Goal: Transaction & Acquisition: Book appointment/travel/reservation

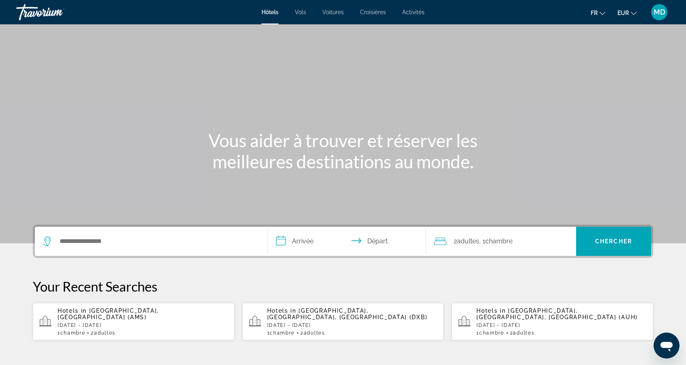
click at [82, 323] on p "[DATE] - [DATE]" at bounding box center [143, 326] width 170 height 6
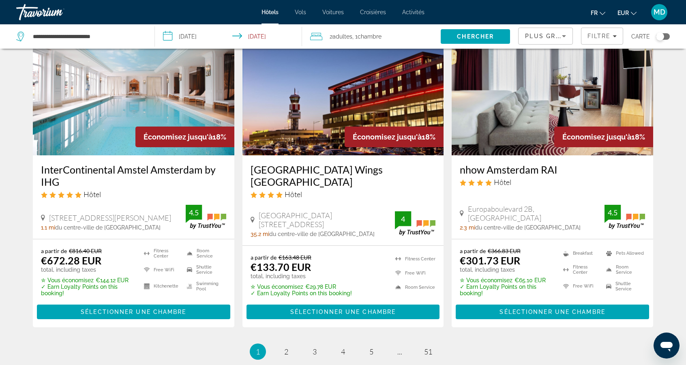
scroll to position [987, 0]
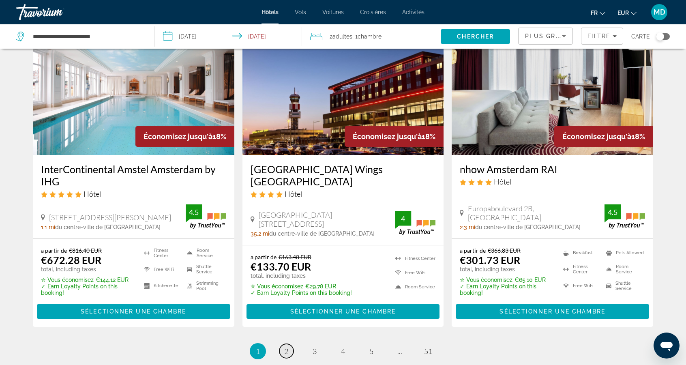
click at [288, 347] on span "2" at bounding box center [286, 351] width 4 height 9
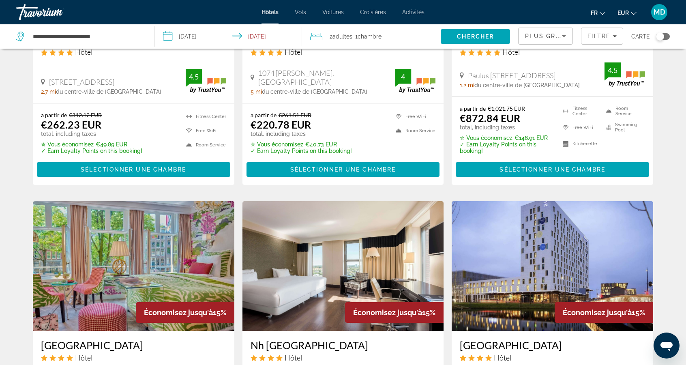
scroll to position [484, 0]
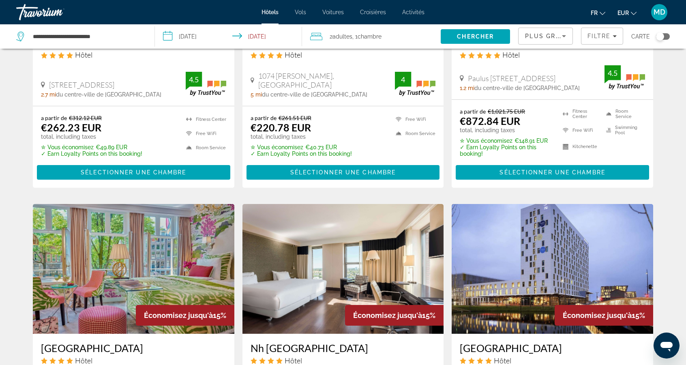
click at [555, 40] on div "Plus grandes économies" at bounding box center [543, 36] width 37 height 10
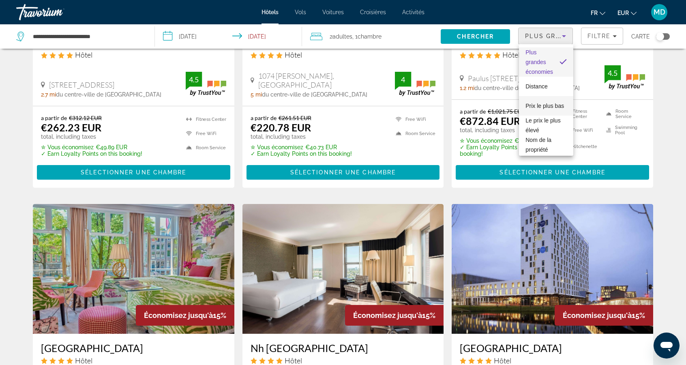
click at [557, 107] on span "Prix le plus bas" at bounding box center [545, 106] width 39 height 6
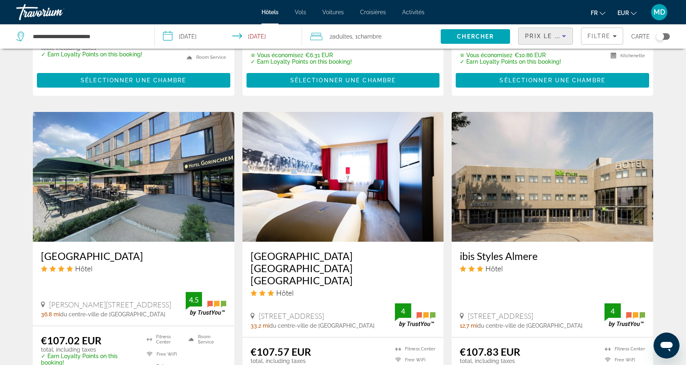
scroll to position [1035, 0]
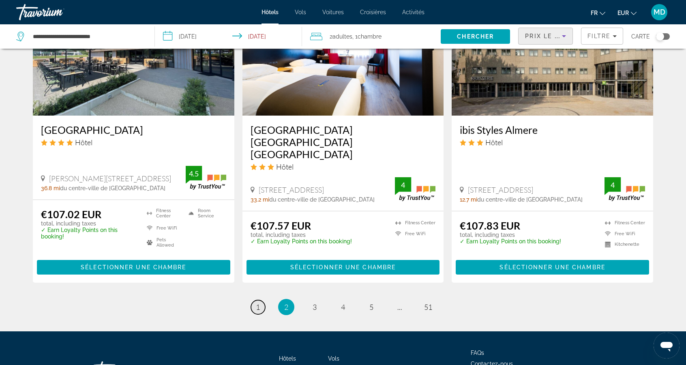
click at [254, 300] on link "page 1" at bounding box center [258, 307] width 14 height 14
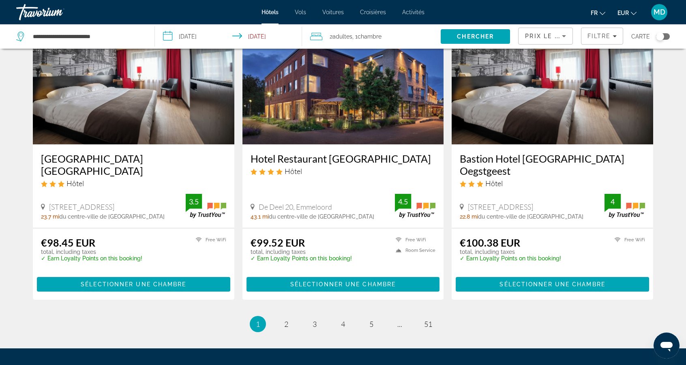
scroll to position [985, 0]
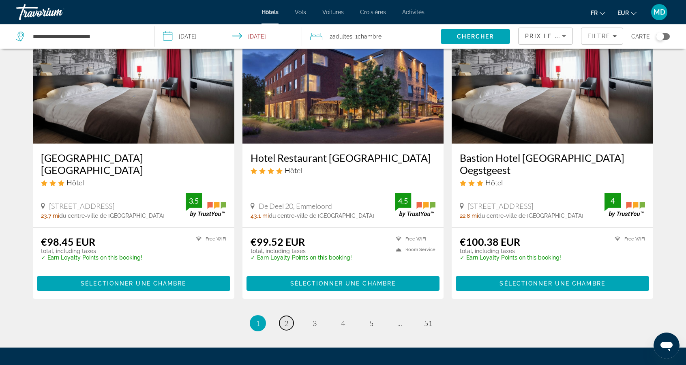
click at [287, 316] on link "page 2" at bounding box center [287, 323] width 14 height 14
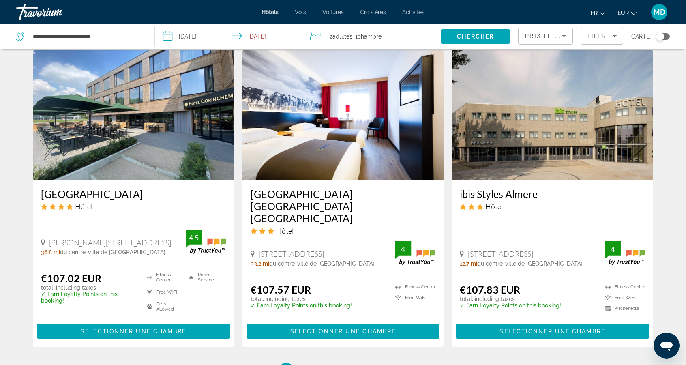
scroll to position [971, 0]
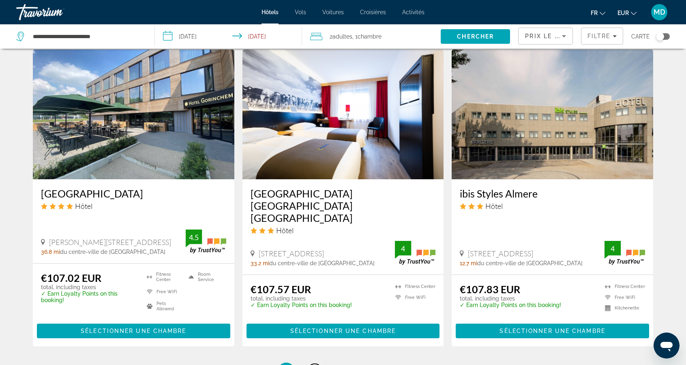
click at [320, 364] on link "page 3" at bounding box center [315, 371] width 14 height 14
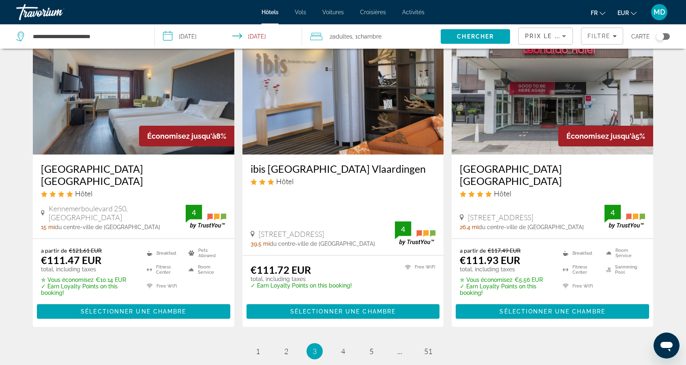
scroll to position [971, 0]
click at [346, 344] on link "page 4" at bounding box center [343, 351] width 14 height 14
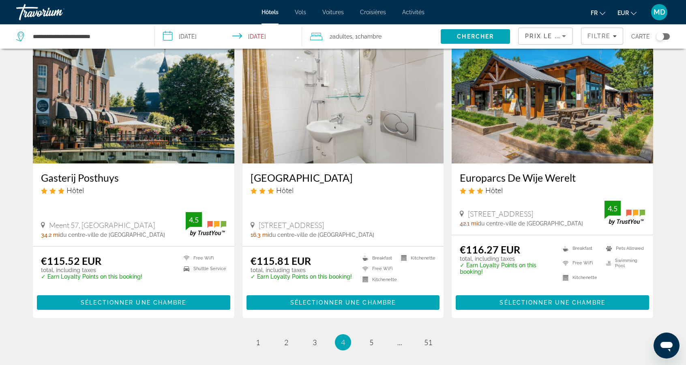
scroll to position [977, 0]
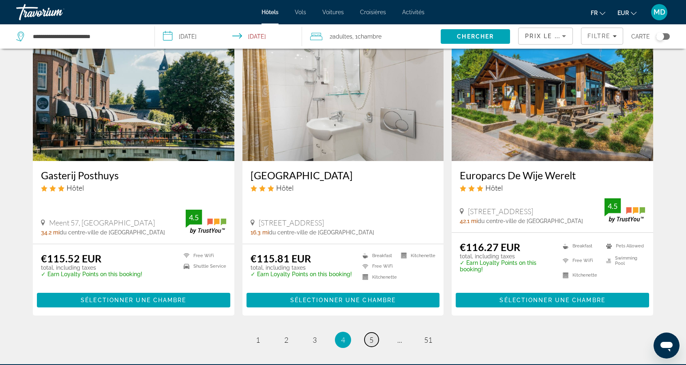
click at [374, 333] on link "page 5" at bounding box center [372, 340] width 14 height 14
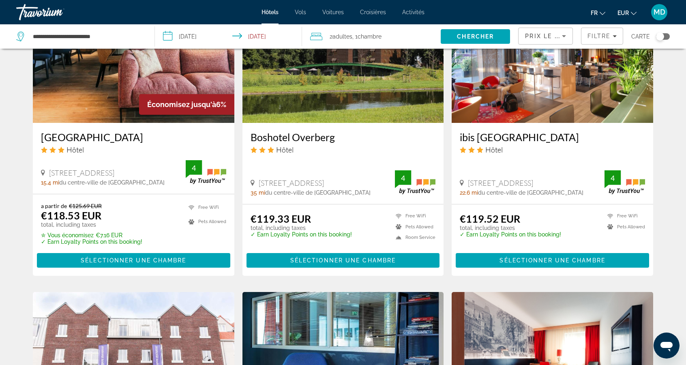
click at [37, 348] on img "Main content" at bounding box center [134, 357] width 202 height 130
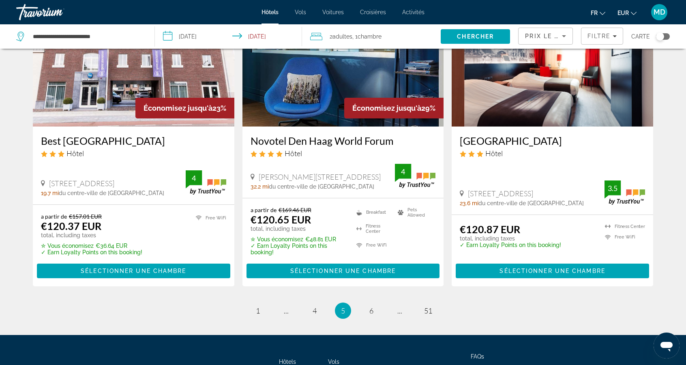
scroll to position [1014, 0]
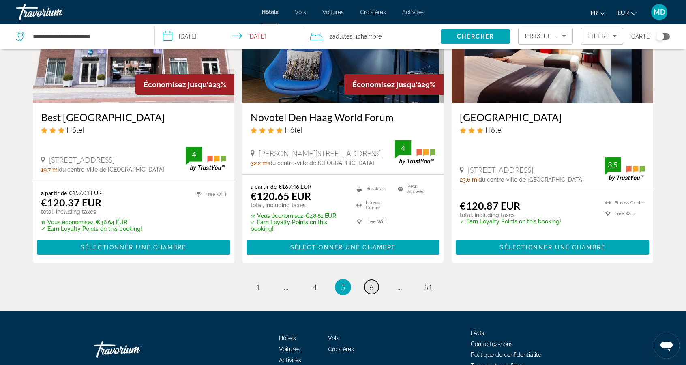
click at [374, 280] on link "page 6" at bounding box center [372, 287] width 14 height 14
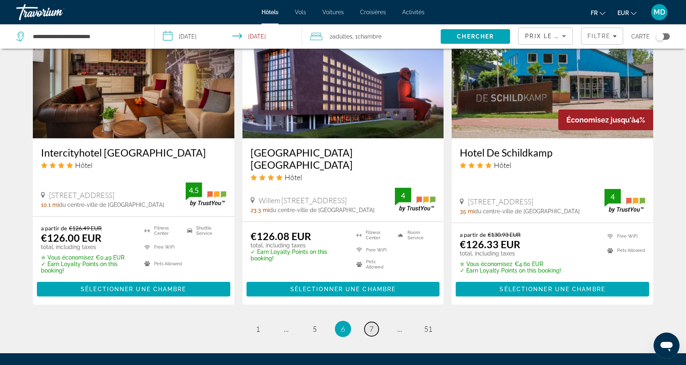
scroll to position [993, 0]
click at [372, 325] on span "7" at bounding box center [372, 329] width 4 height 9
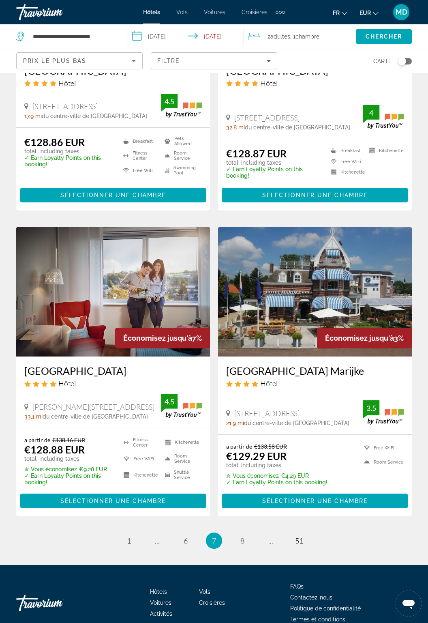
scroll to position [1401, 0]
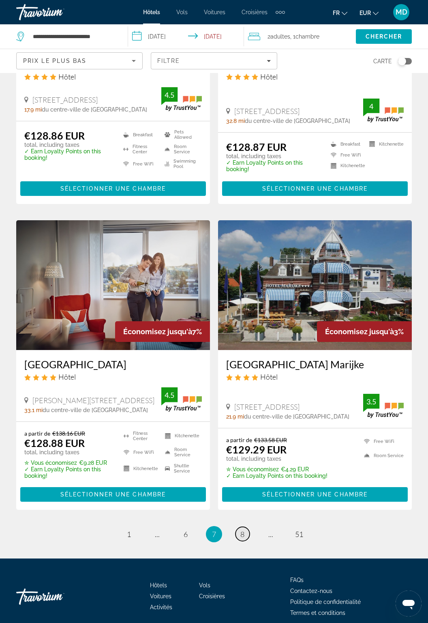
click at [246, 365] on link "page 8" at bounding box center [243, 534] width 14 height 14
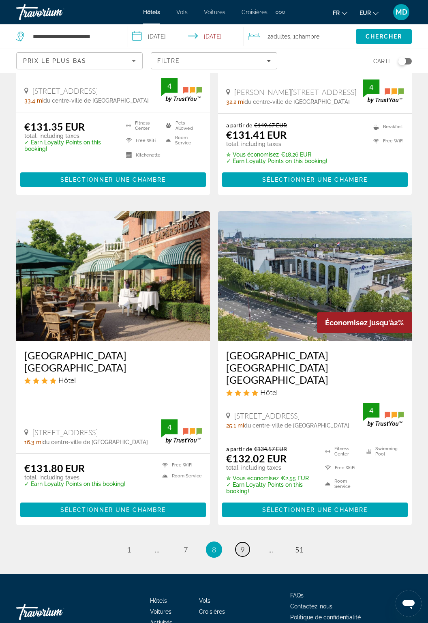
scroll to position [1377, 0]
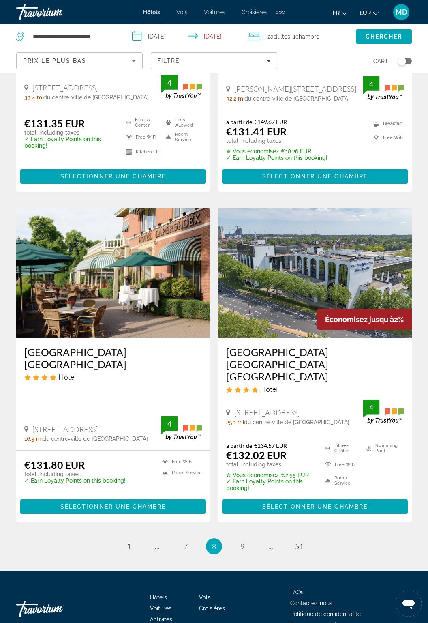
click at [247, 365] on ul "8 / 51 page 1 page ... page 7 You're on page 8 page 9 page ... page 51" at bounding box center [214, 546] width 396 height 16
click at [241, 365] on span "9" at bounding box center [243, 546] width 4 height 9
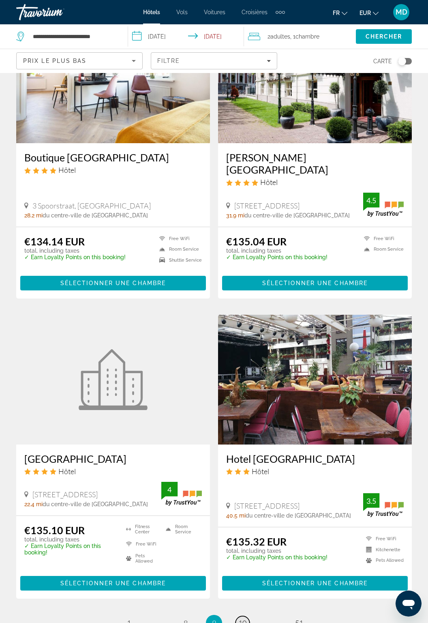
scroll to position [1360, 0]
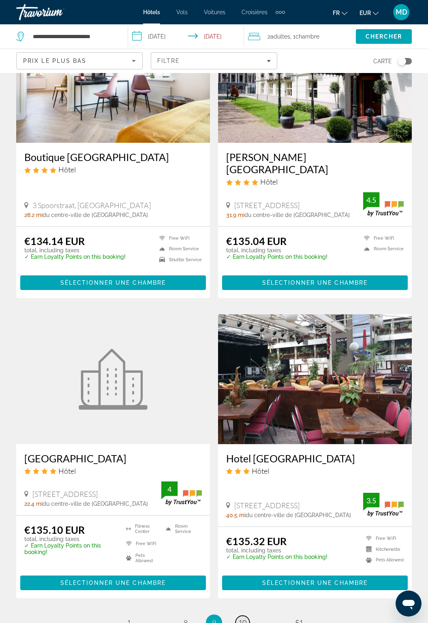
click at [241, 365] on span "10" at bounding box center [243, 622] width 8 height 9
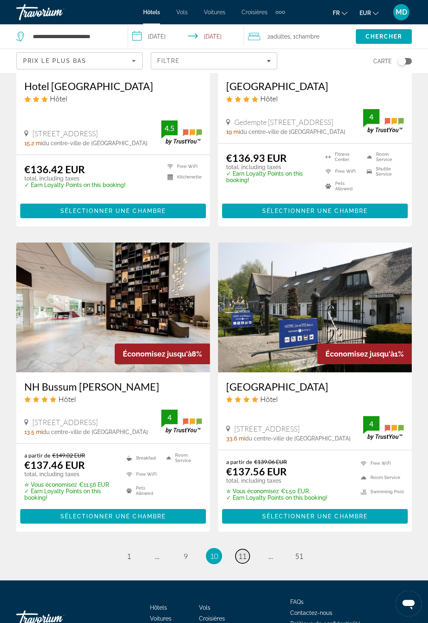
scroll to position [1406, 0]
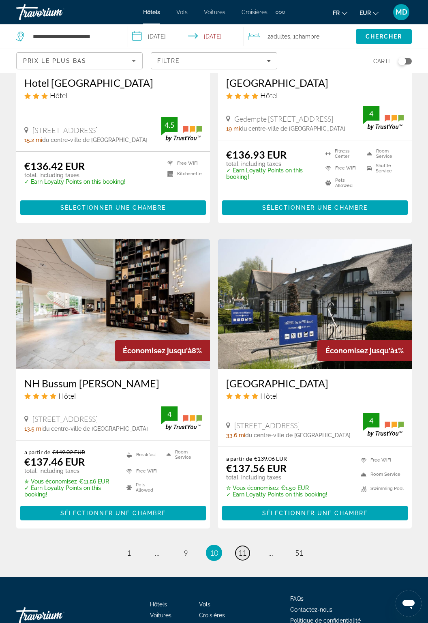
click at [247, 365] on link "page 11" at bounding box center [243, 553] width 14 height 14
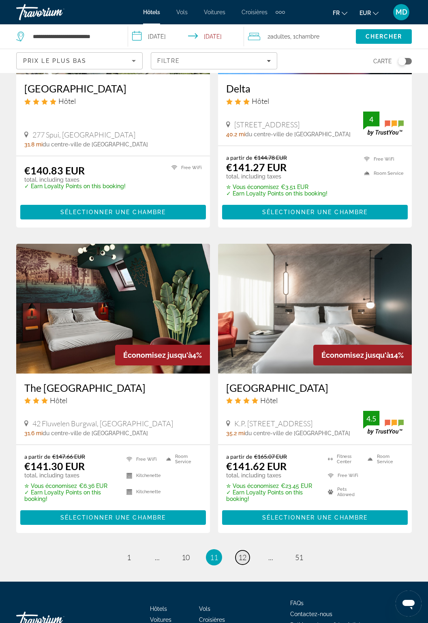
scroll to position [1356, 0]
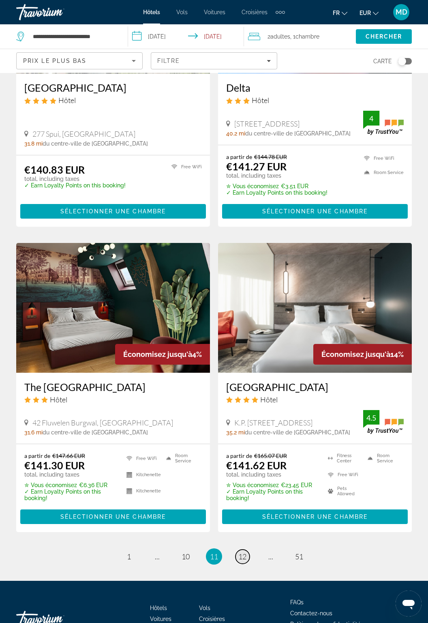
click at [248, 365] on link "page 12" at bounding box center [243, 557] width 14 height 14
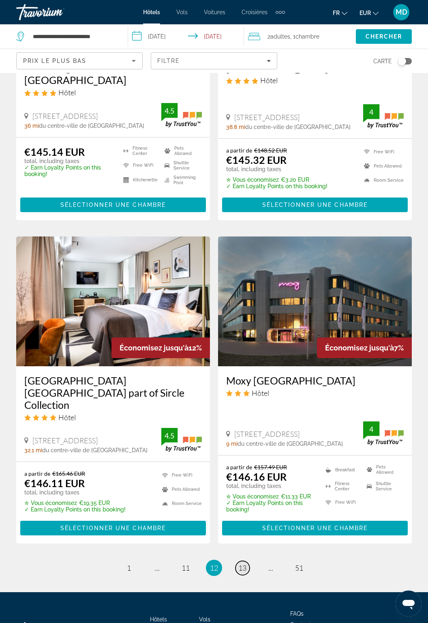
scroll to position [1405, 0]
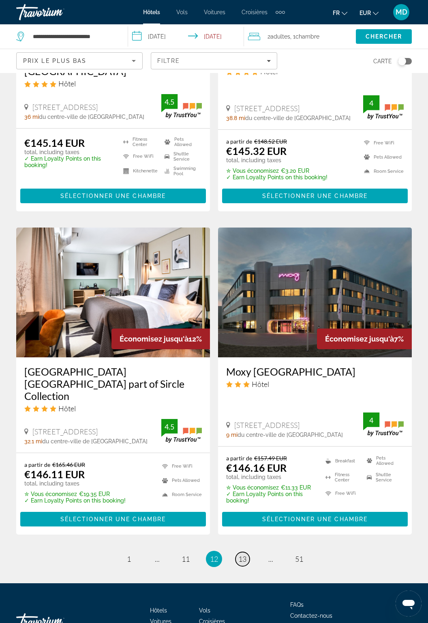
click at [245, 365] on span "13" at bounding box center [243, 559] width 8 height 9
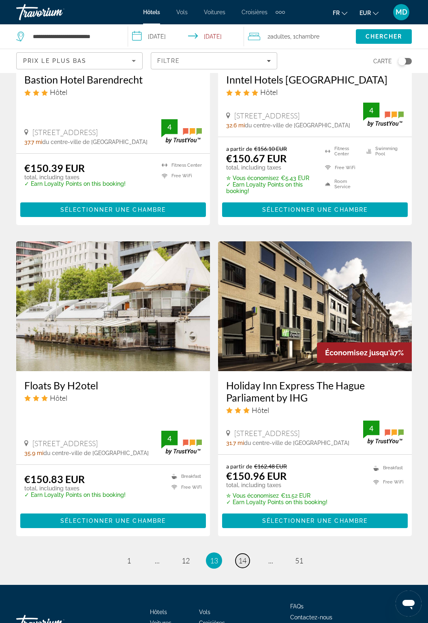
scroll to position [1395, 0]
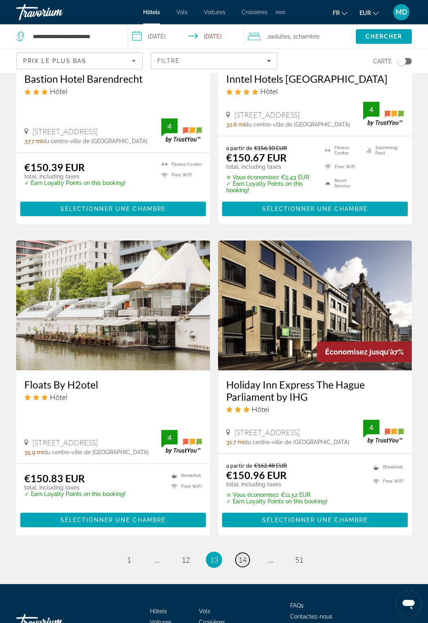
click at [244, 365] on span "14" at bounding box center [243, 559] width 8 height 9
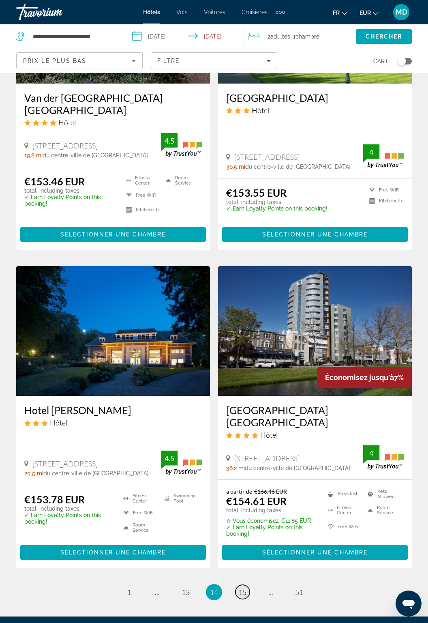
scroll to position [1406, 0]
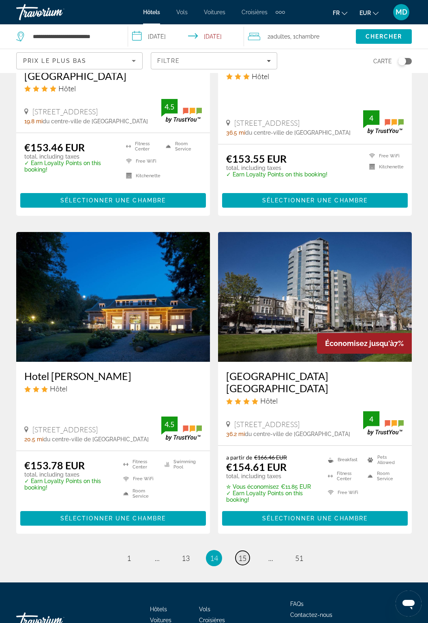
click at [245, 365] on span "15" at bounding box center [243, 558] width 8 height 9
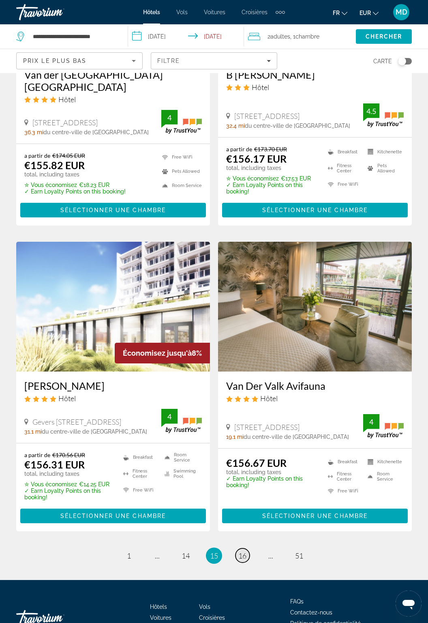
scroll to position [1409, 0]
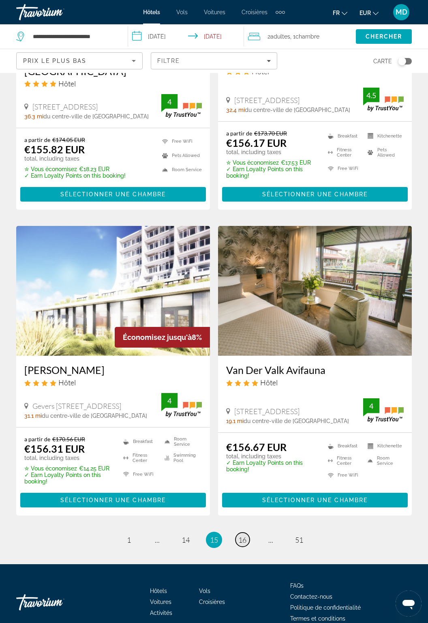
click at [247, 365] on link "page 16" at bounding box center [243, 540] width 14 height 14
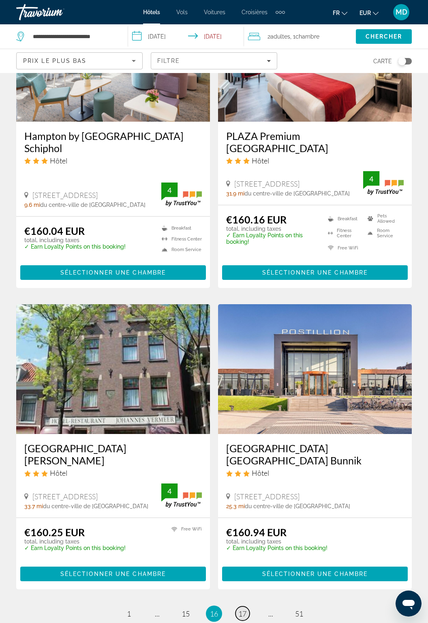
scroll to position [1336, 0]
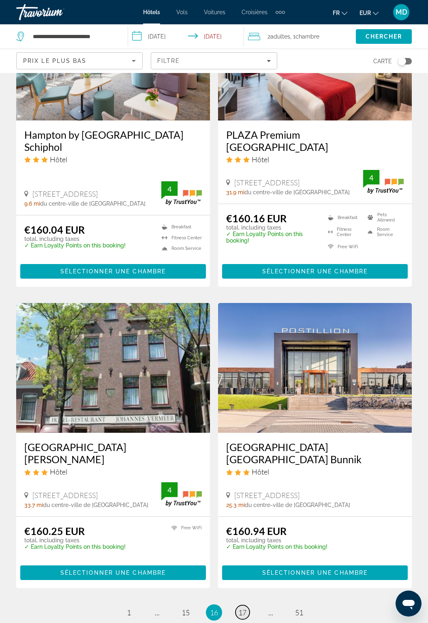
click at [244, 365] on span "17" at bounding box center [243, 612] width 8 height 9
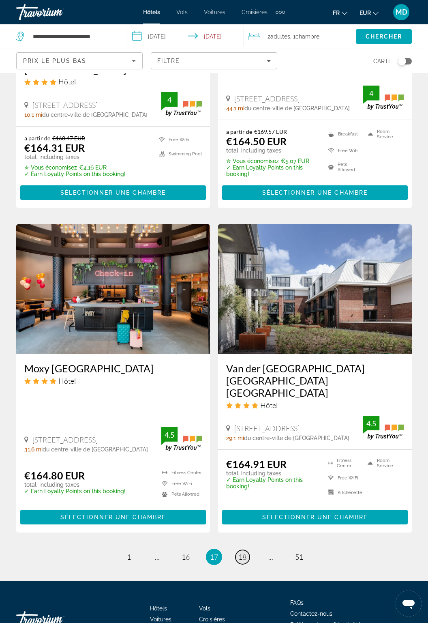
scroll to position [1393, 0]
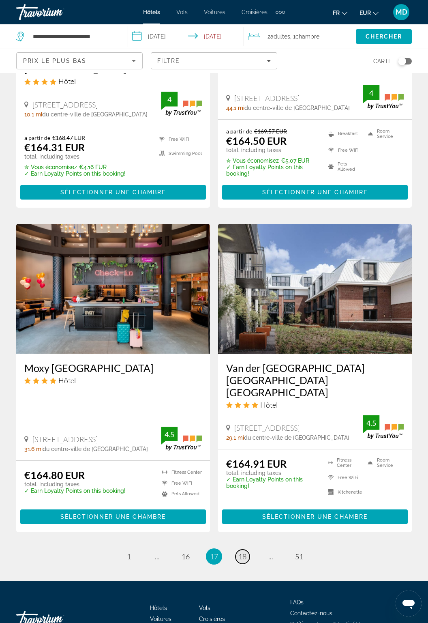
click at [247, 365] on link "page 18" at bounding box center [243, 557] width 14 height 14
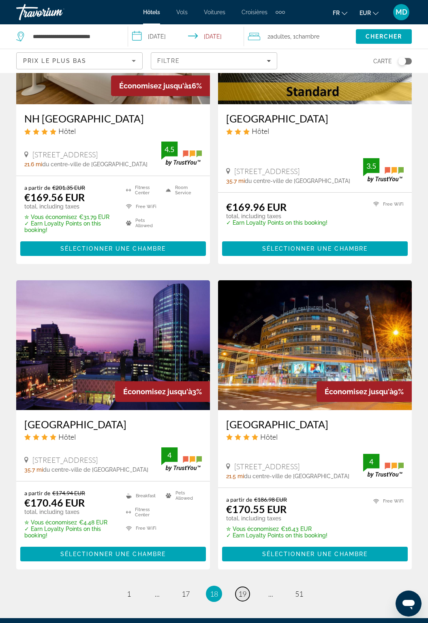
scroll to position [1363, 0]
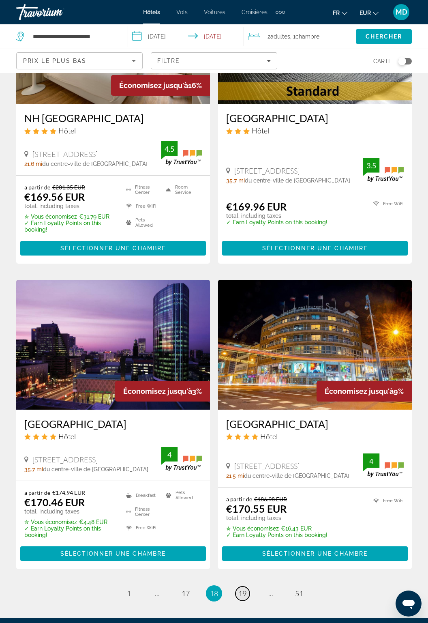
click at [244, 365] on span "19" at bounding box center [243, 593] width 8 height 9
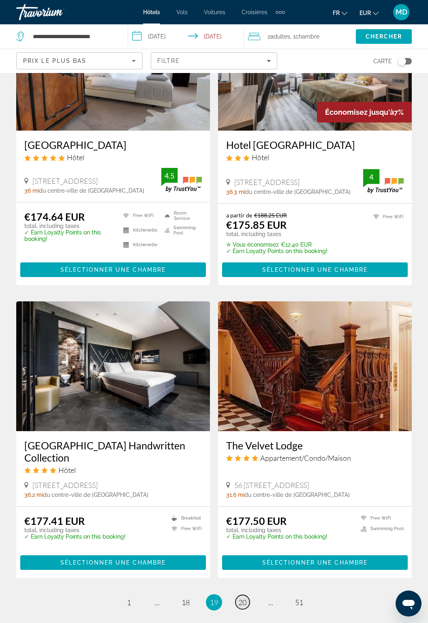
scroll to position [1405, 0]
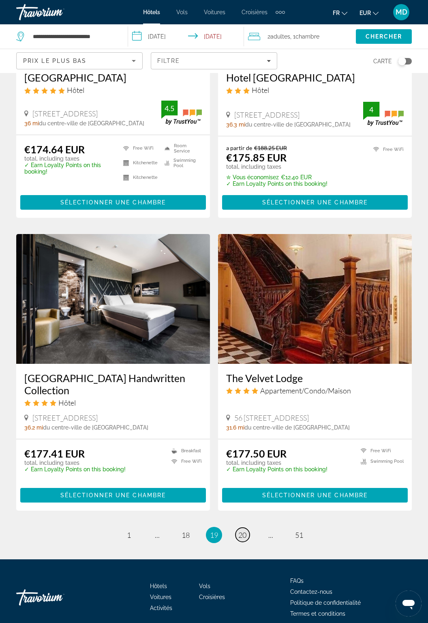
click at [247, 365] on link "page 20" at bounding box center [243, 535] width 14 height 14
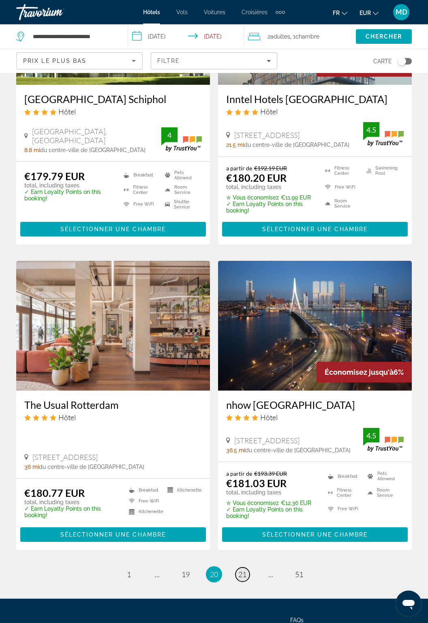
scroll to position [1365, 0]
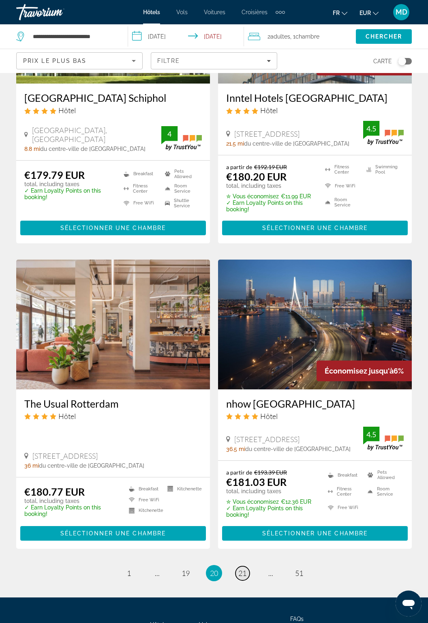
click at [247, 365] on link "page 21" at bounding box center [243, 573] width 14 height 14
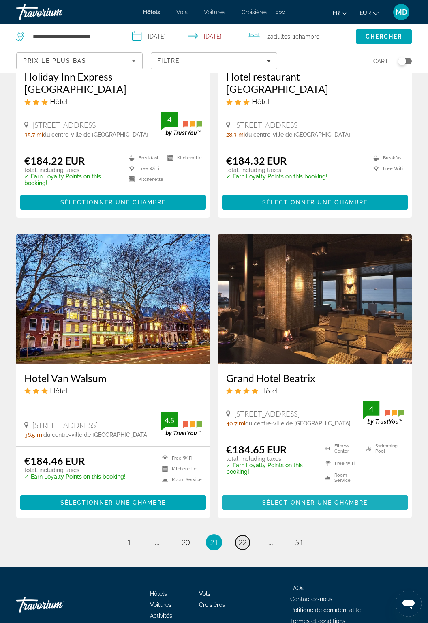
scroll to position [1375, 0]
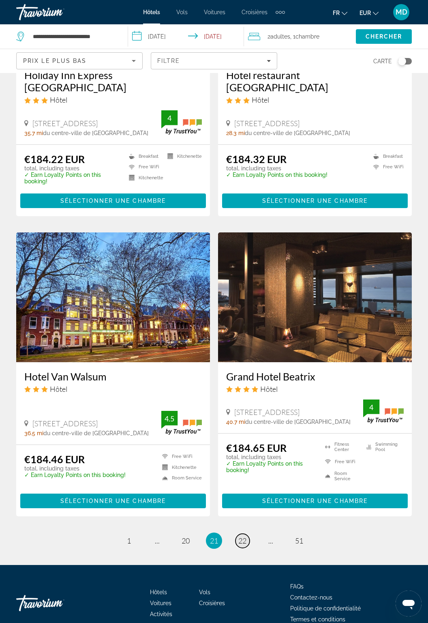
click at [248, 365] on link "page 22" at bounding box center [243, 541] width 14 height 14
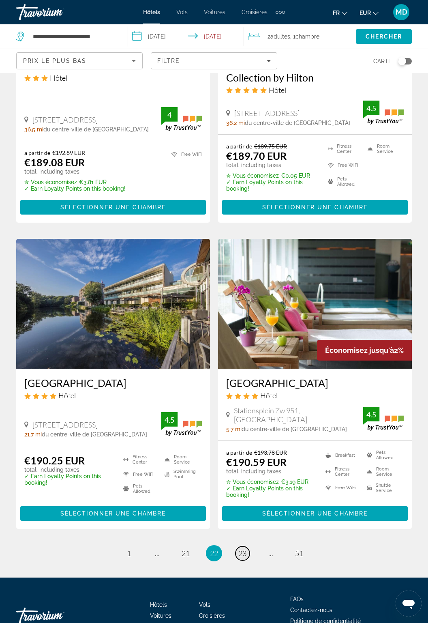
scroll to position [1398, 0]
click at [247, 365] on span "23" at bounding box center [243, 553] width 8 height 9
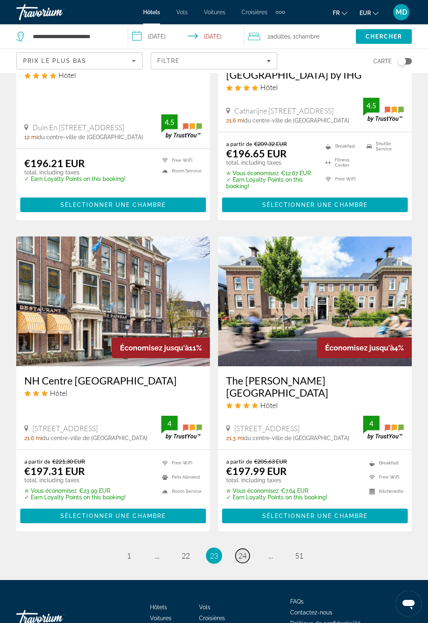
scroll to position [1398, 0]
click at [241, 365] on span "24" at bounding box center [243, 555] width 8 height 9
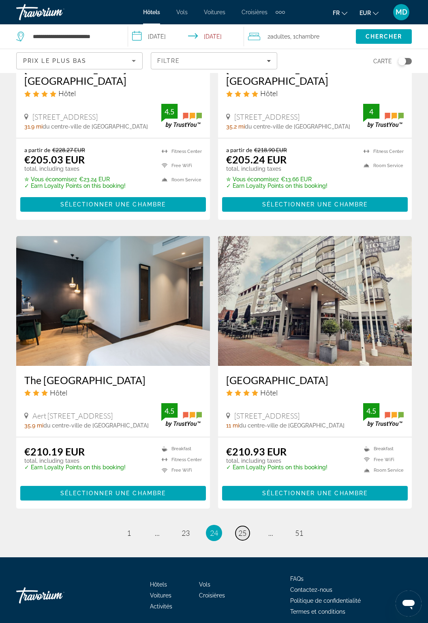
scroll to position [1396, 0]
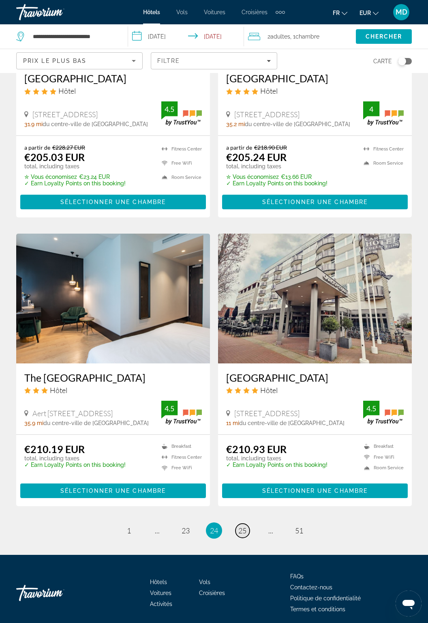
click at [242, 365] on span "25" at bounding box center [243, 530] width 8 height 9
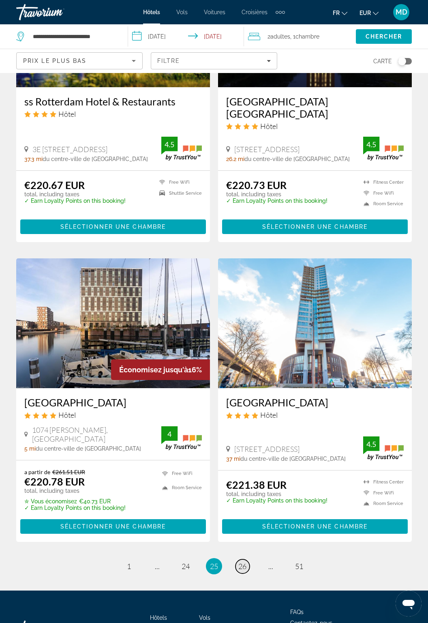
scroll to position [1358, 0]
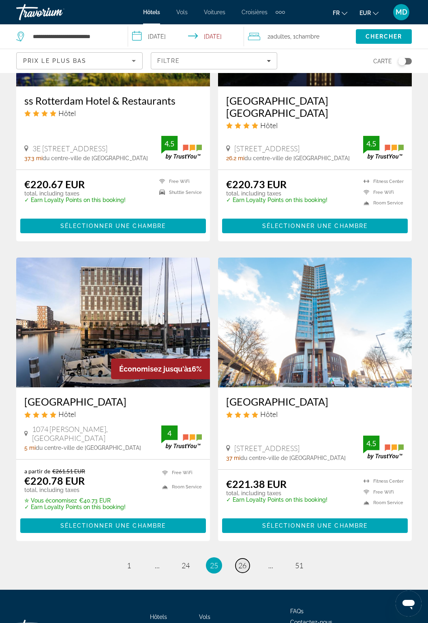
click at [246, 365] on span "26" at bounding box center [243, 565] width 8 height 9
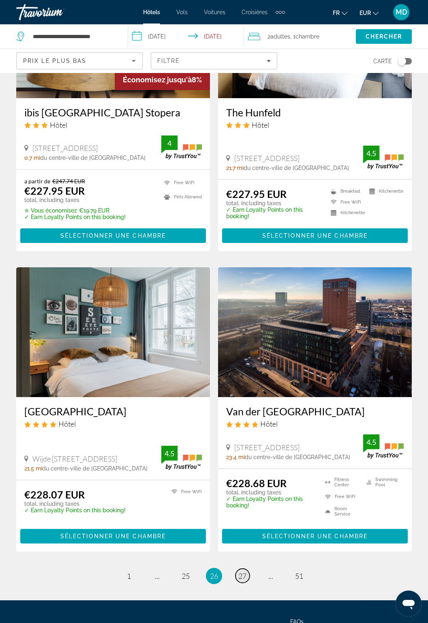
scroll to position [1375, 0]
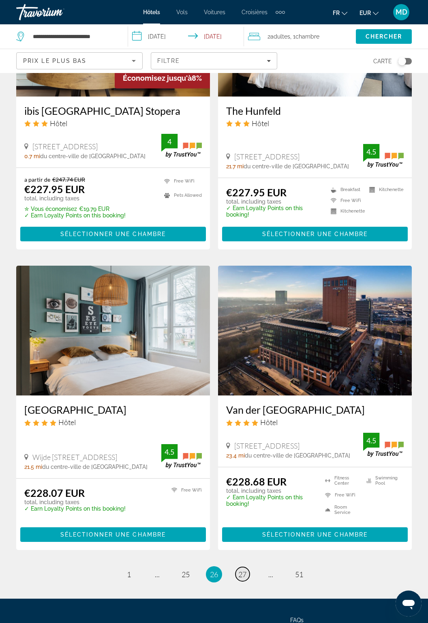
click at [248, 365] on link "page 27" at bounding box center [243, 574] width 14 height 14
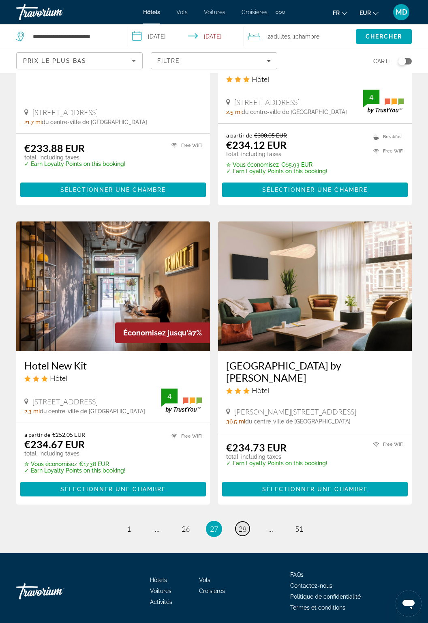
scroll to position [1400, 0]
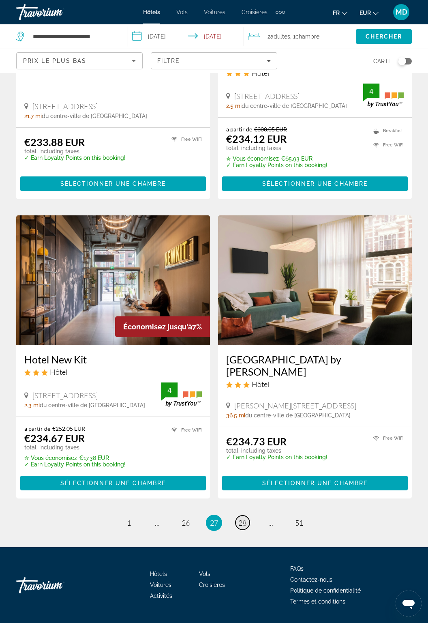
click at [241, 365] on span "28" at bounding box center [243, 523] width 8 height 9
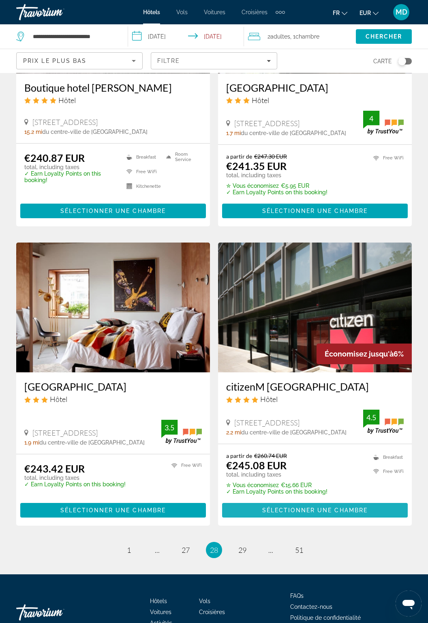
scroll to position [1342, 0]
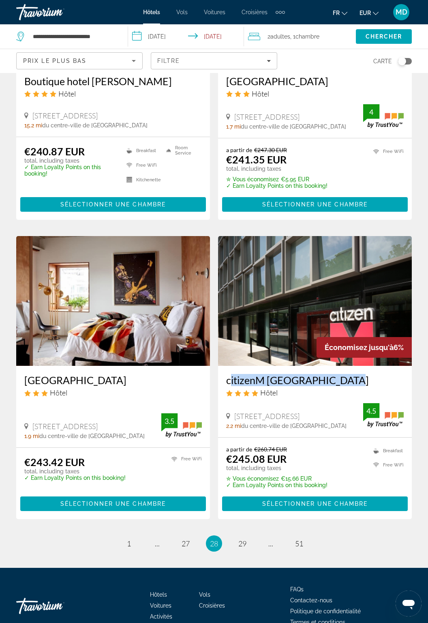
copy h3 "citizenM [GEOGRAPHIC_DATA]"
click at [246, 365] on span "29" at bounding box center [243, 543] width 8 height 9
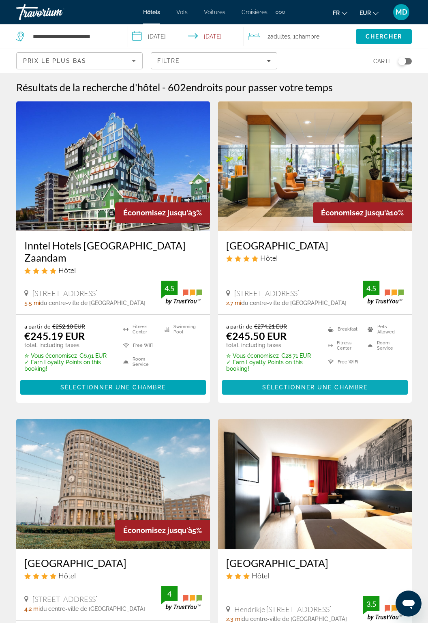
click at [353, 365] on span "Sélectionner une chambre" at bounding box center [315, 387] width 105 height 6
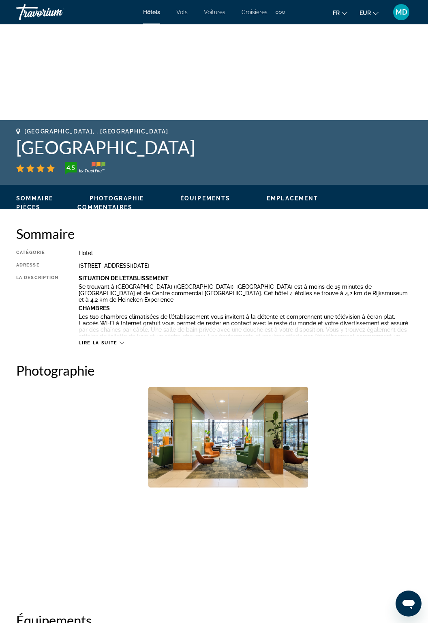
scroll to position [231, 0]
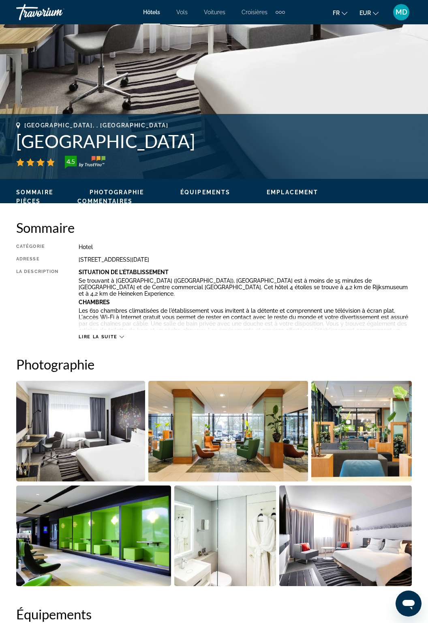
click at [118, 338] on div "Lire la suite" at bounding box center [101, 336] width 45 height 5
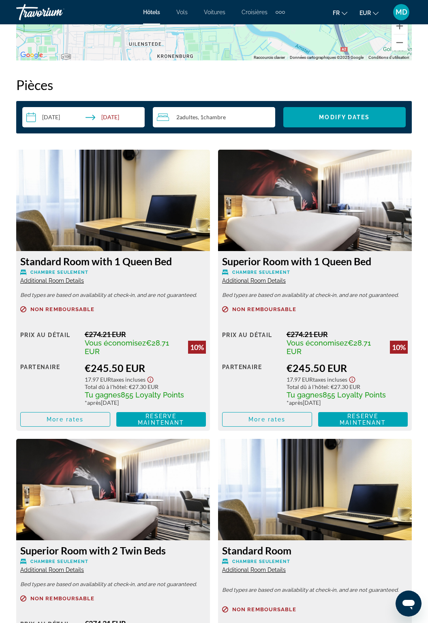
scroll to position [1274, 0]
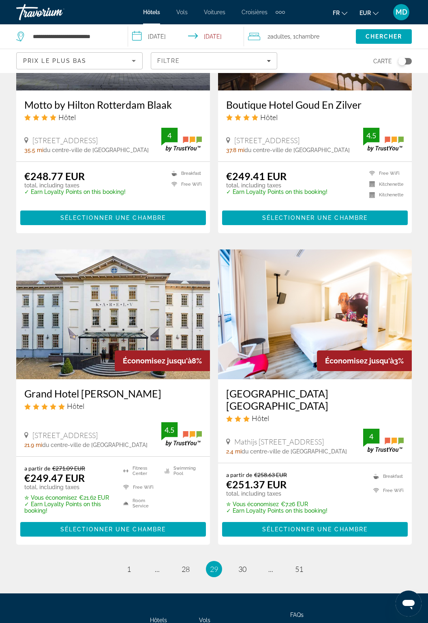
scroll to position [1363, 0]
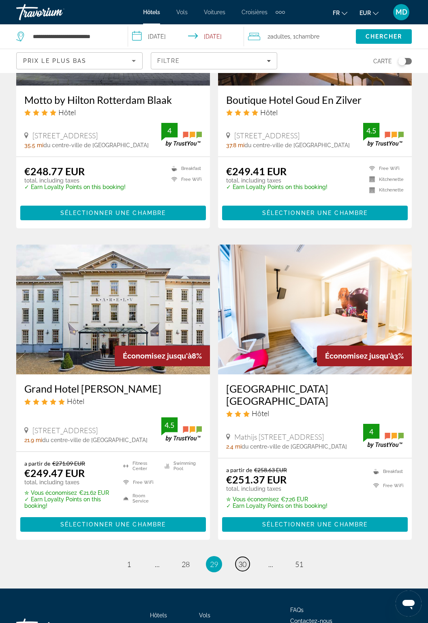
click at [245, 365] on span "30" at bounding box center [243, 564] width 8 height 9
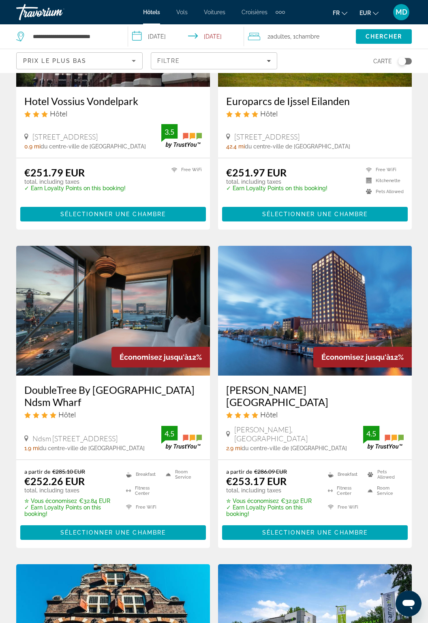
scroll to position [145, 0]
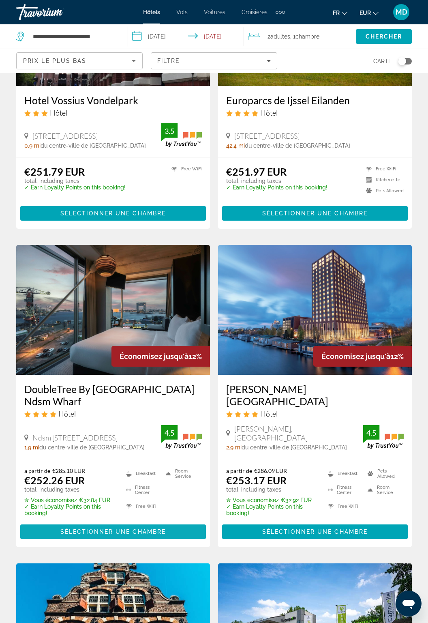
click at [136, 365] on span "Sélectionner une chambre" at bounding box center [112, 532] width 105 height 6
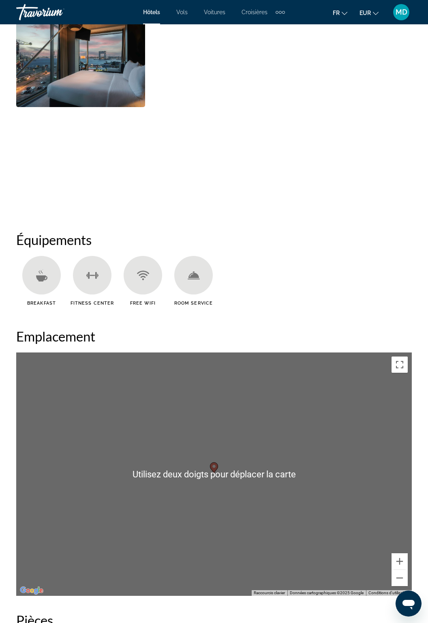
scroll to position [618, 0]
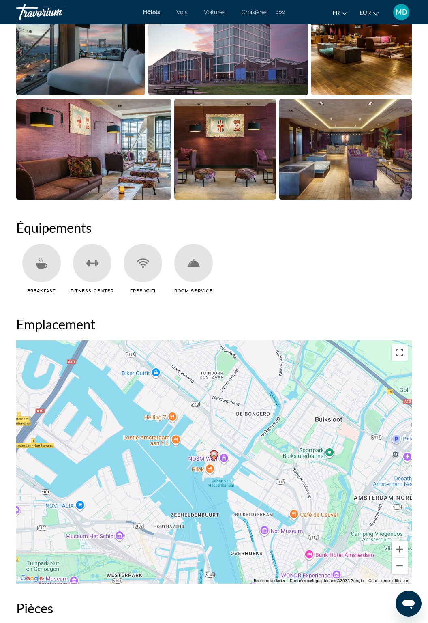
click at [310, 365] on div "Pour activer le glissement avec le clavier, appuyez sur Alt+Entrée. Une fois ce…" at bounding box center [214, 461] width 396 height 243
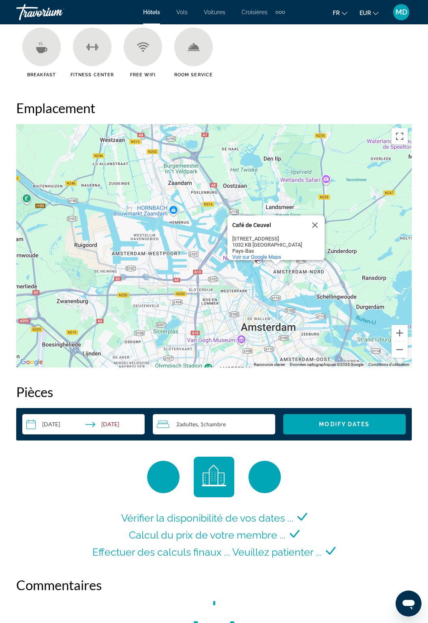
scroll to position [834, 0]
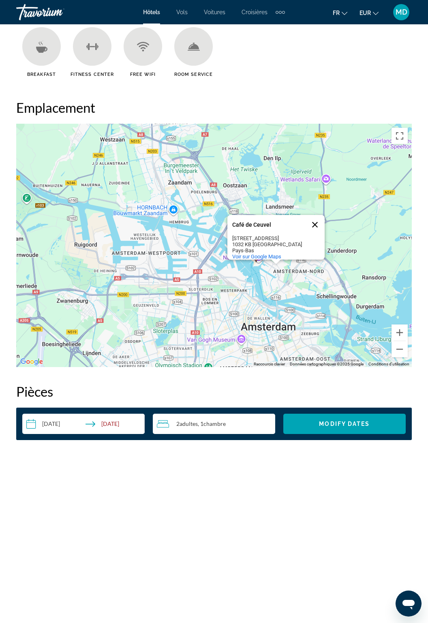
click at [315, 222] on button "Fermer" at bounding box center [315, 224] width 19 height 19
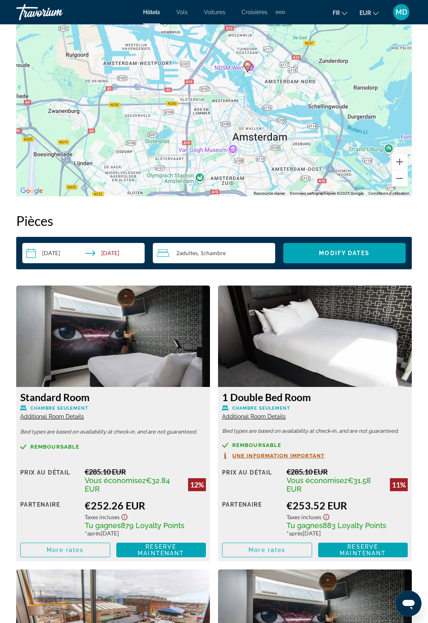
scroll to position [1005, 0]
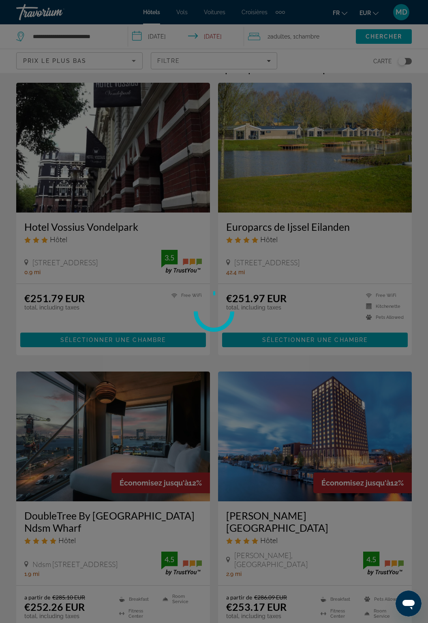
scroll to position [20, 0]
